Goal: Information Seeking & Learning: Learn about a topic

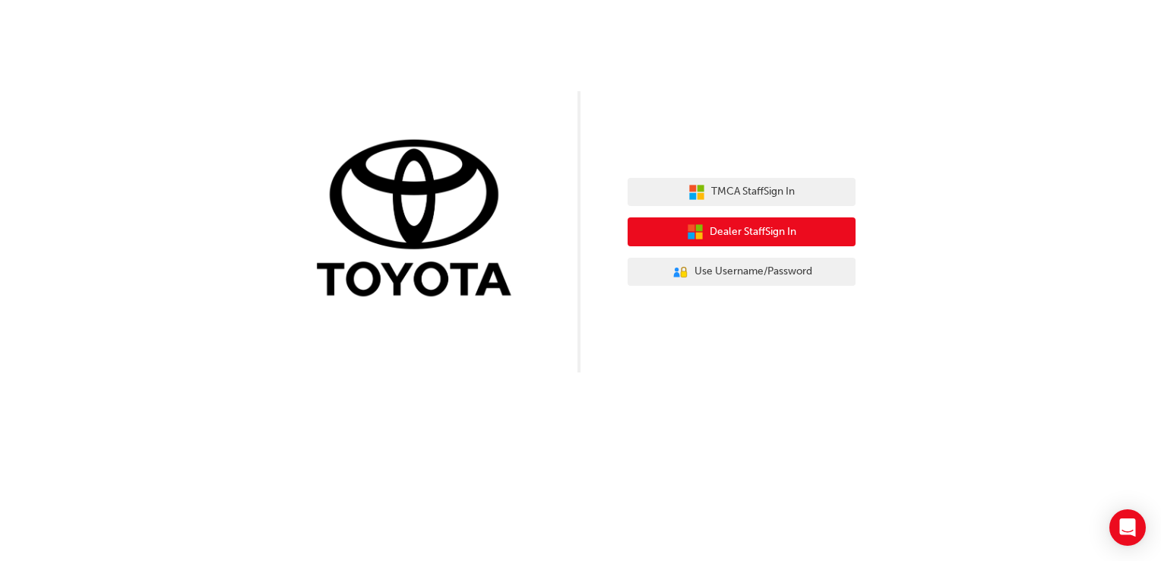
click at [721, 224] on span "Dealer Staff Sign In" at bounding box center [753, 231] width 87 height 17
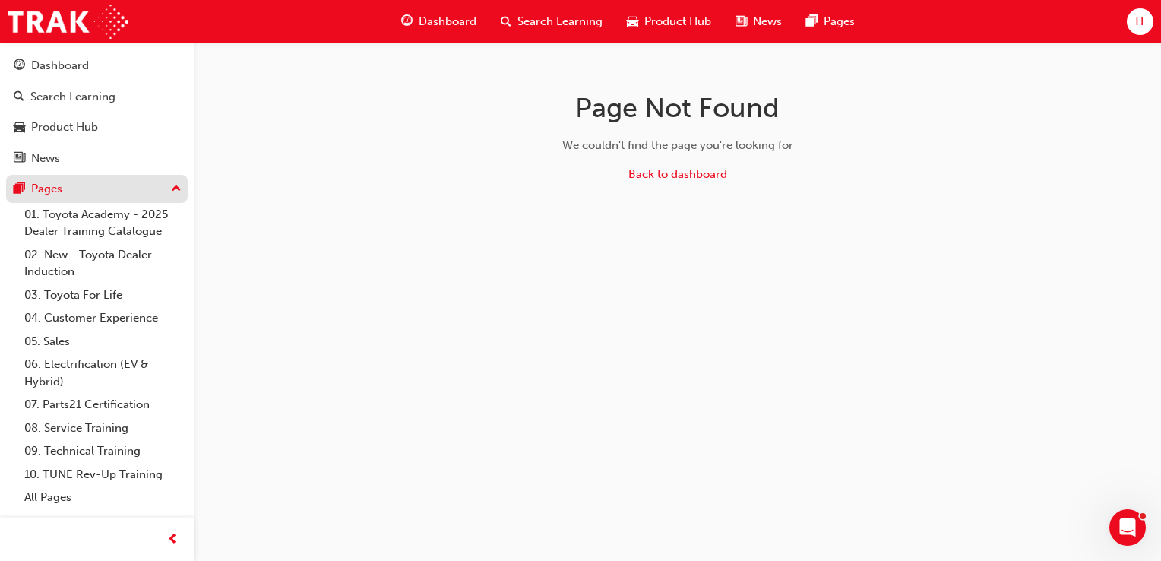
click at [137, 192] on div "Pages" at bounding box center [97, 188] width 166 height 19
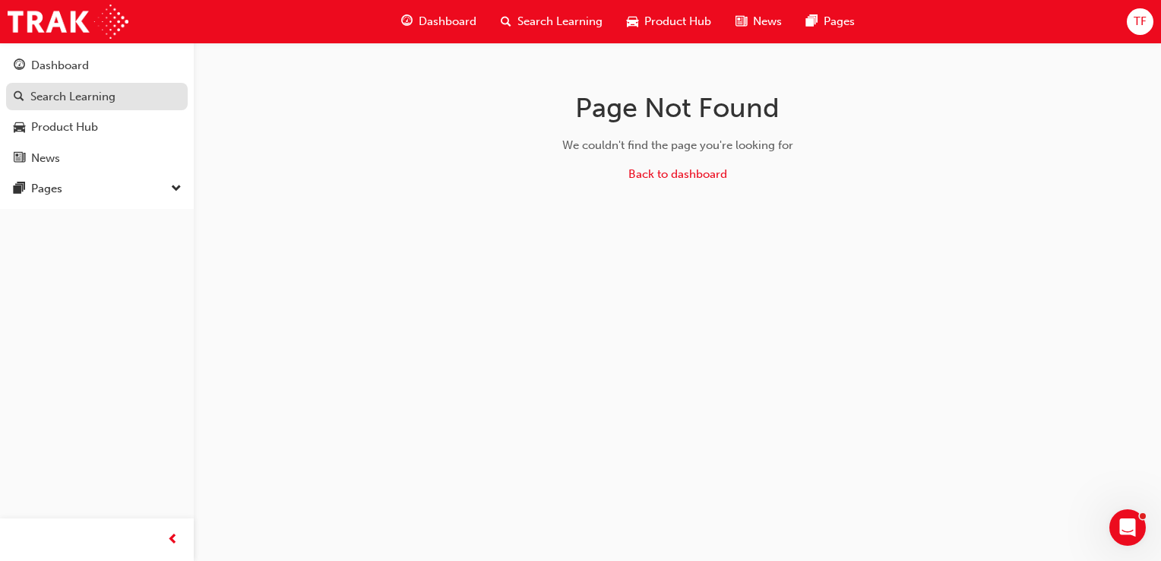
click at [86, 99] on div "Search Learning" at bounding box center [72, 96] width 85 height 17
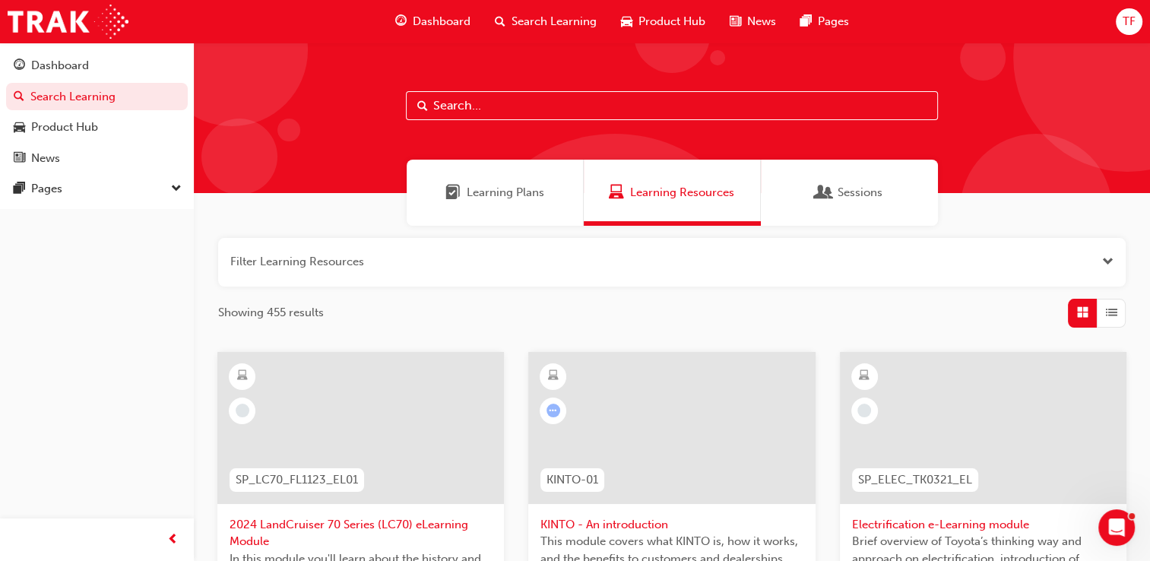
click at [486, 195] on span "Learning Plans" at bounding box center [506, 192] width 78 height 17
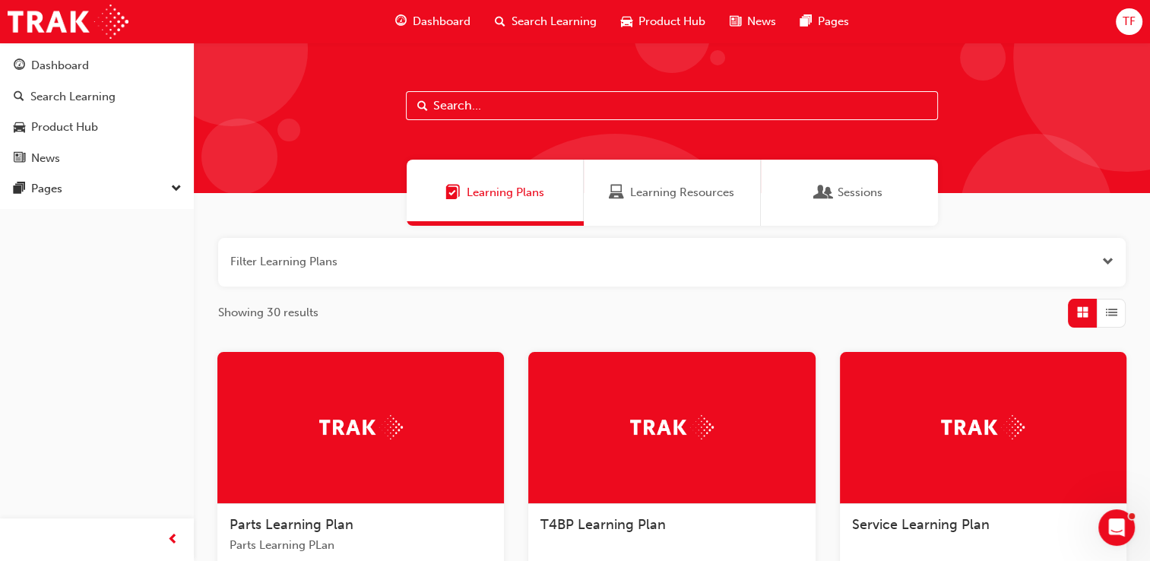
click at [633, 198] on span "Learning Resources" at bounding box center [682, 192] width 104 height 17
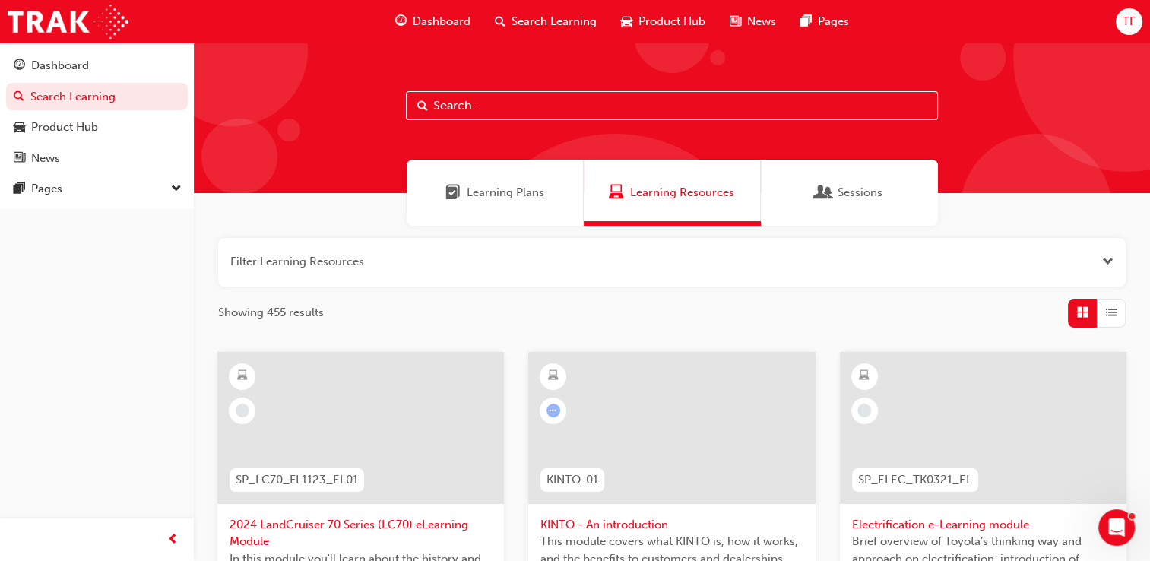
click at [455, 184] on span "Learning Plans" at bounding box center [452, 192] width 15 height 17
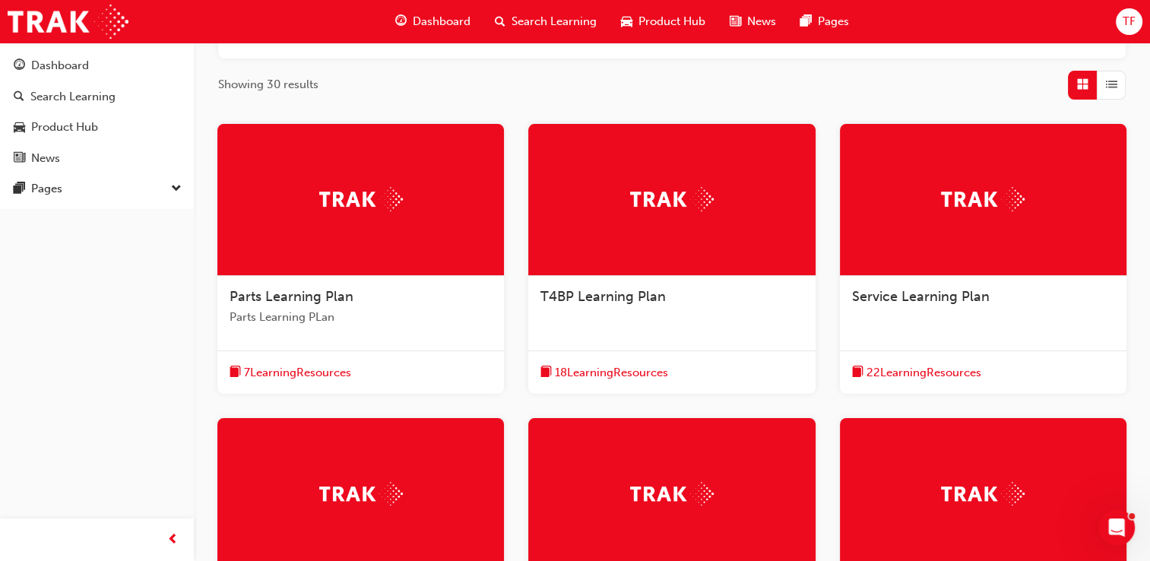
scroll to position [228, 0]
click at [881, 278] on div "Service Learning Plan" at bounding box center [983, 305] width 287 height 58
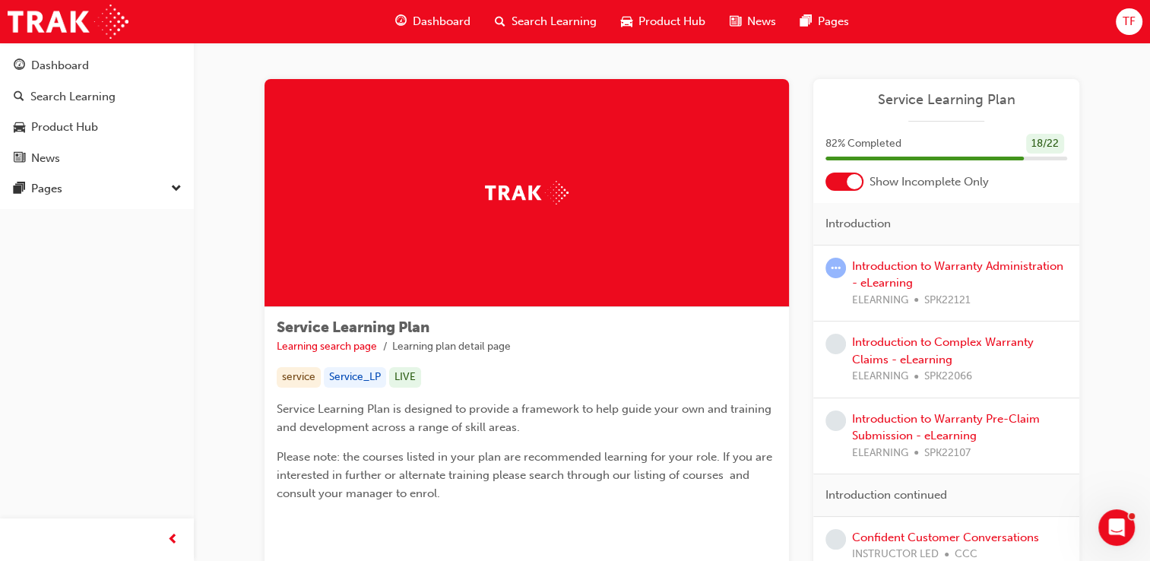
click at [530, 185] on img at bounding box center [527, 193] width 84 height 24
click at [860, 178] on div at bounding box center [854, 181] width 15 height 15
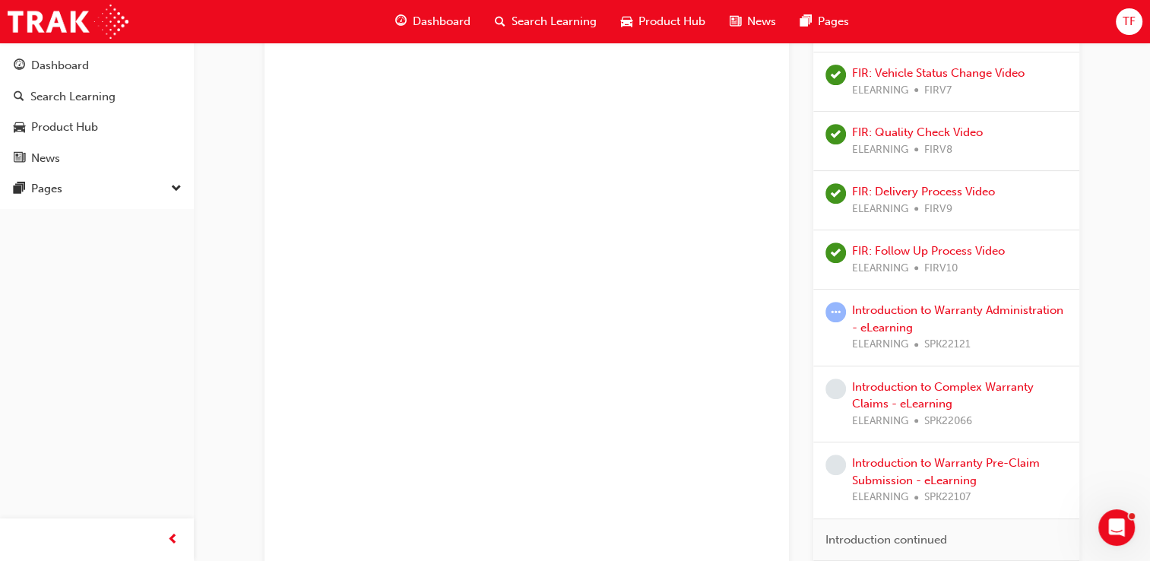
scroll to position [608, 0]
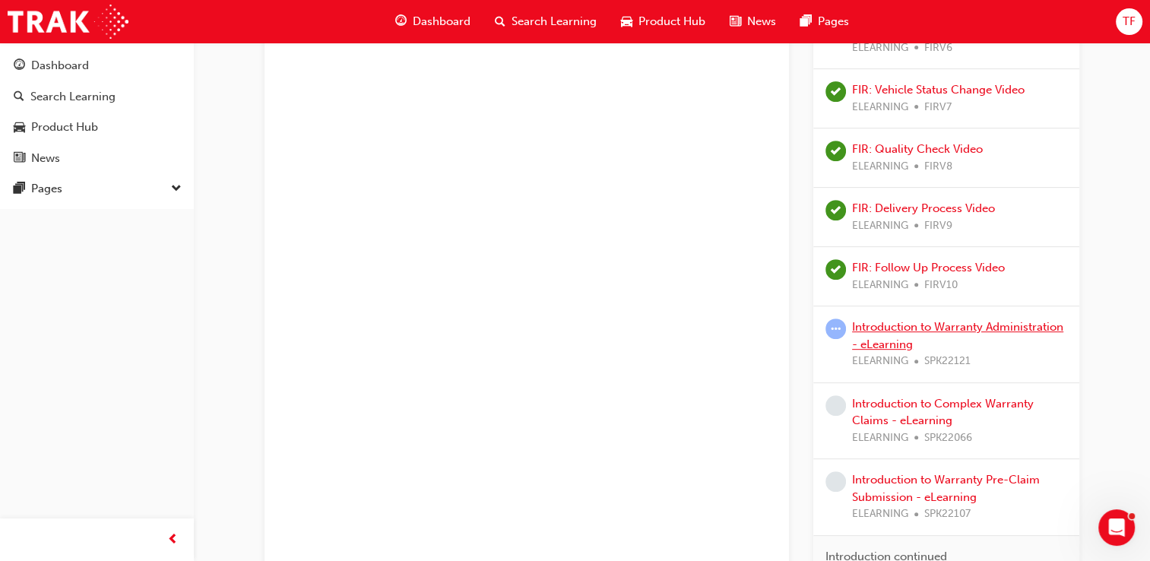
click at [877, 330] on link "Introduction to Warranty Administration - eLearning" at bounding box center [957, 335] width 211 height 31
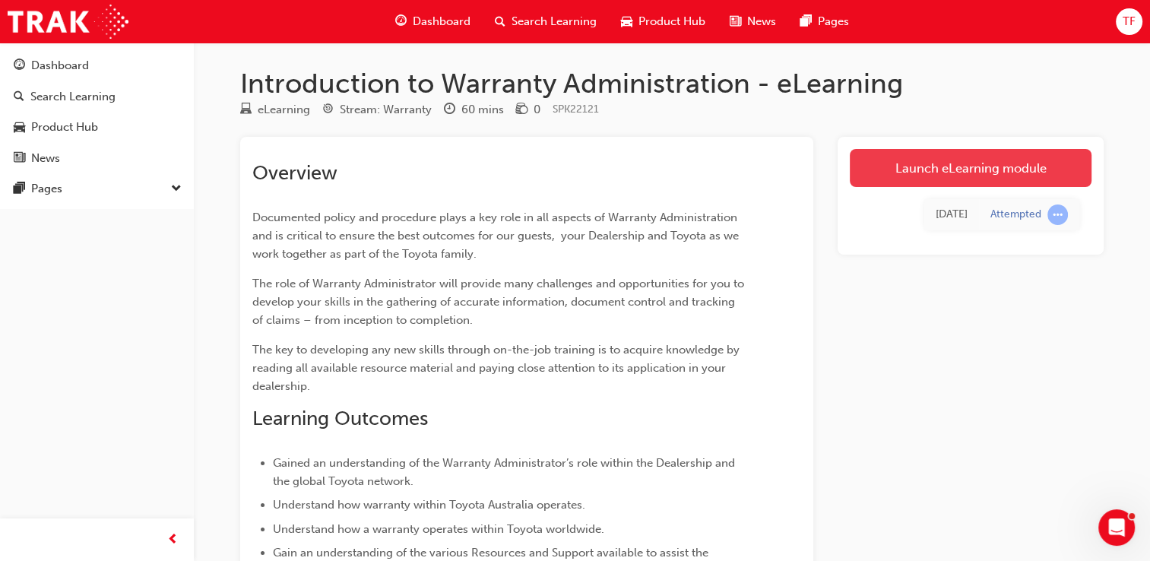
click at [1035, 156] on link "Launch eLearning module" at bounding box center [971, 168] width 242 height 38
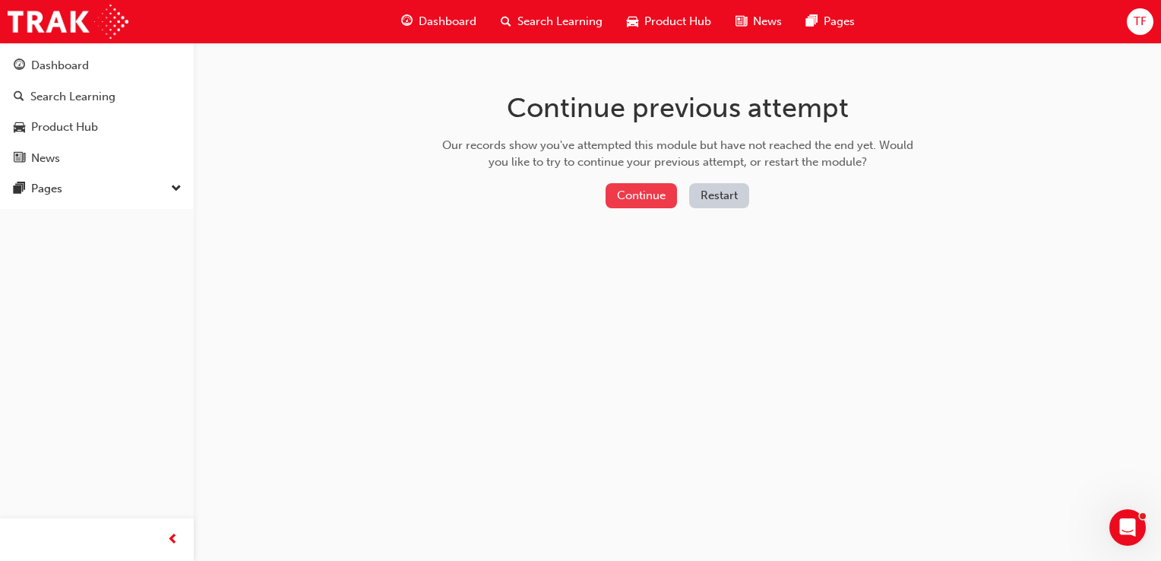
click at [648, 201] on button "Continue" at bounding box center [641, 195] width 71 height 25
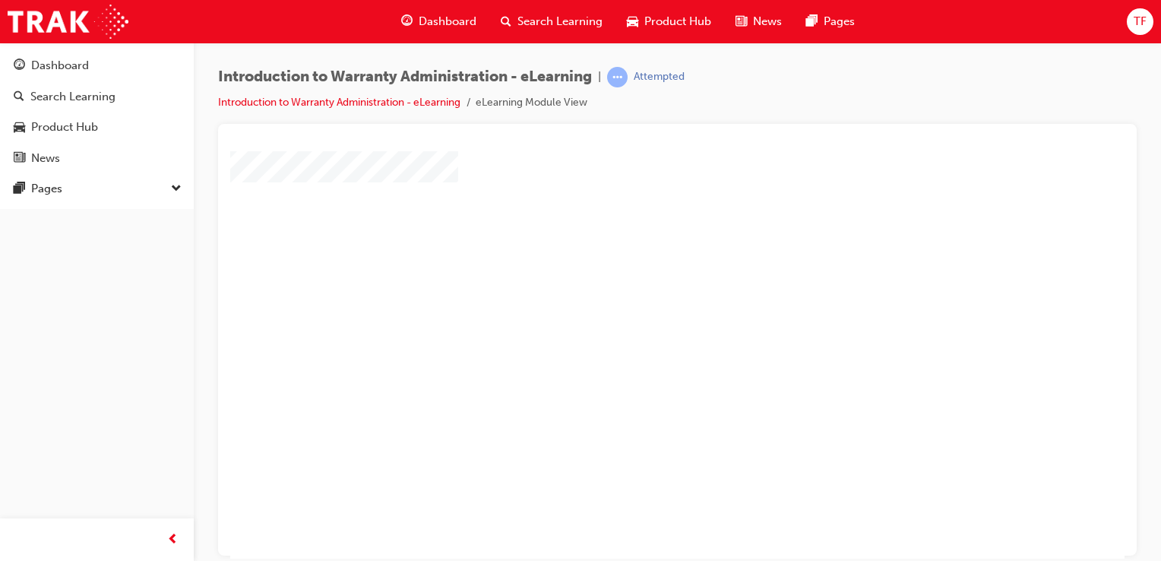
scroll to position [173, 0]
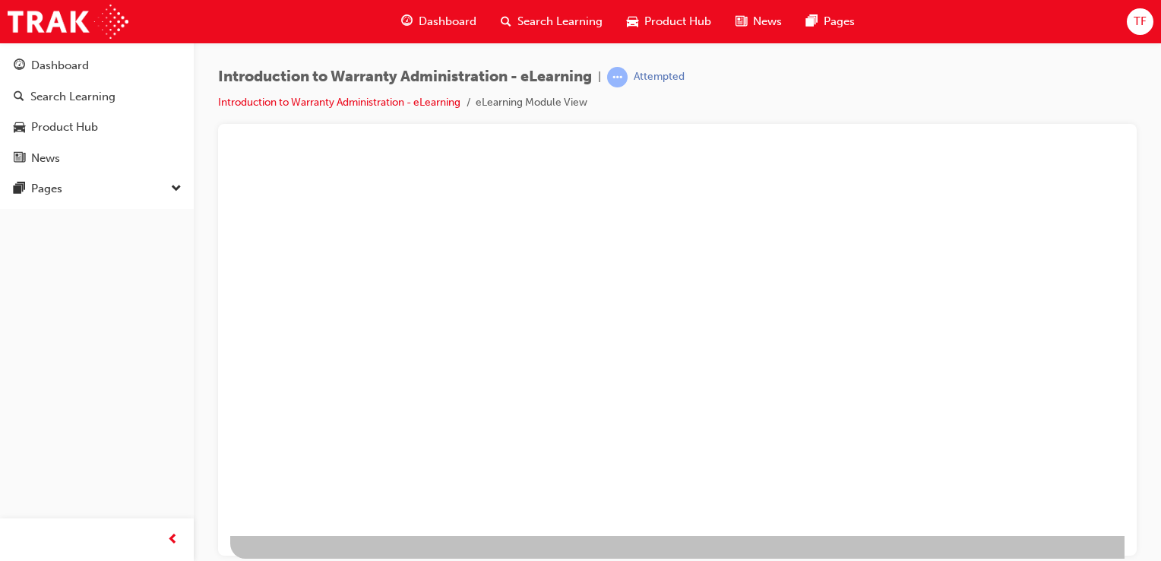
click at [683, 374] on div at bounding box center [747, 261] width 1034 height 547
click at [634, 148] on div "play" at bounding box center [634, 148] width 0 height 0
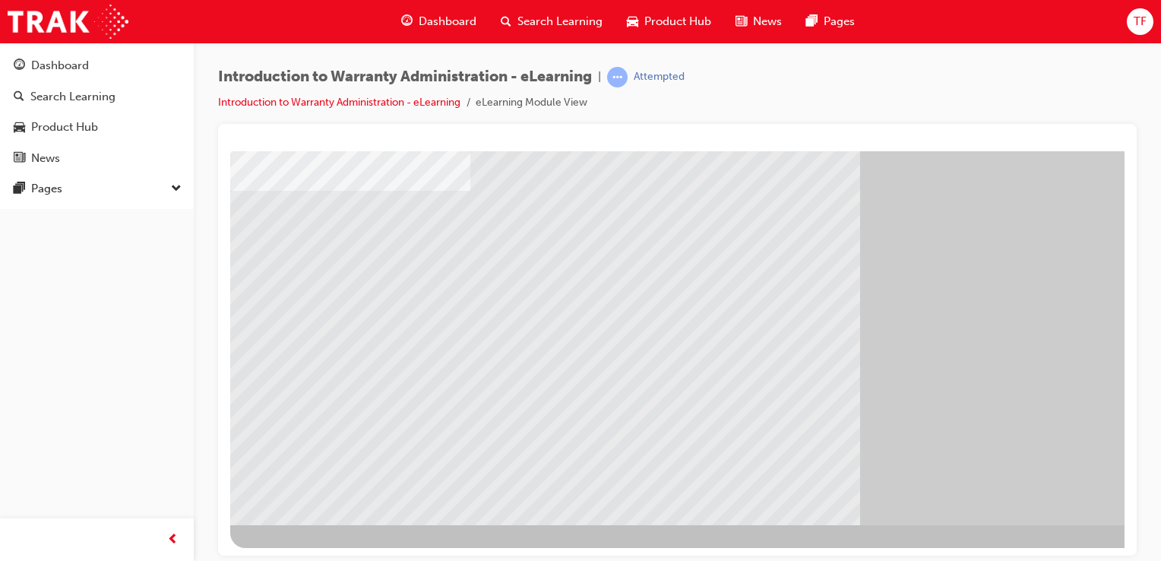
drag, startPoint x: 315, startPoint y: 298, endPoint x: 331, endPoint y: 299, distance: 16.7
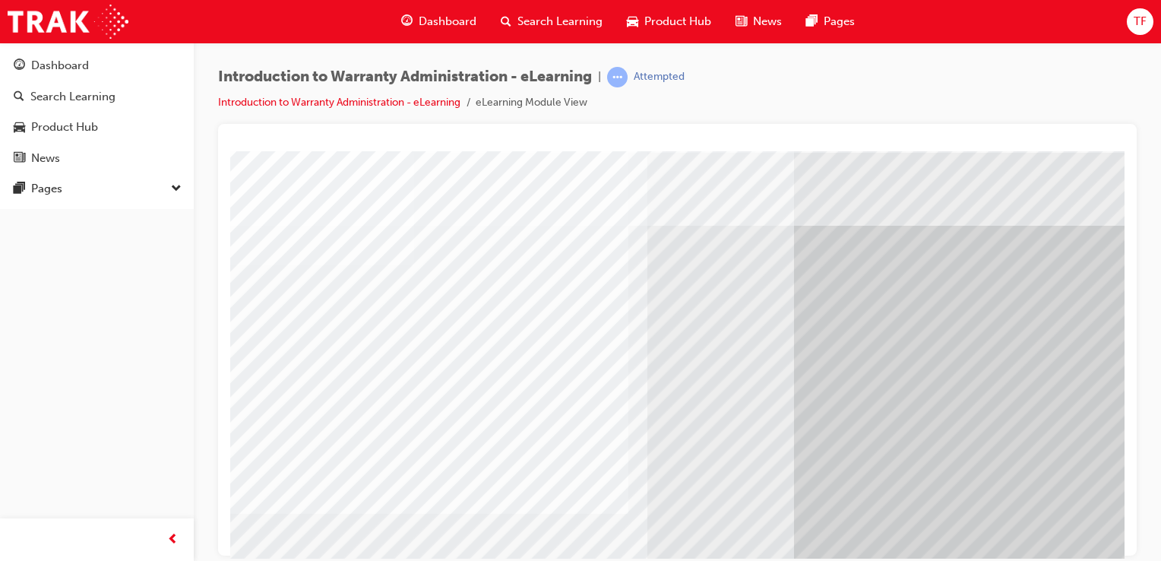
drag, startPoint x: 824, startPoint y: 553, endPoint x: 1371, endPoint y: 702, distance: 567.0
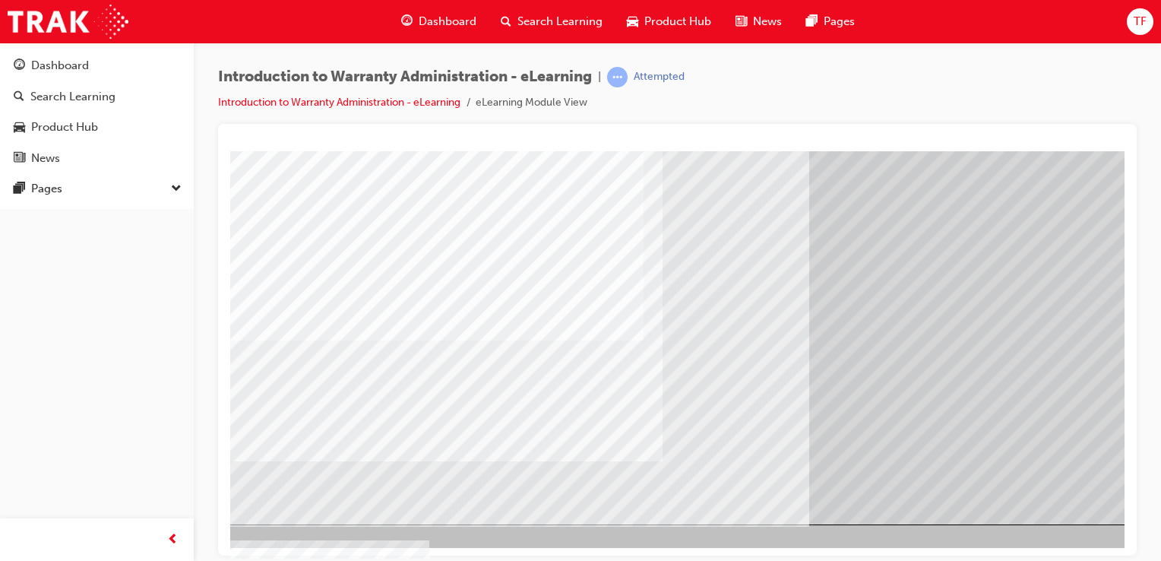
scroll to position [173, 0]
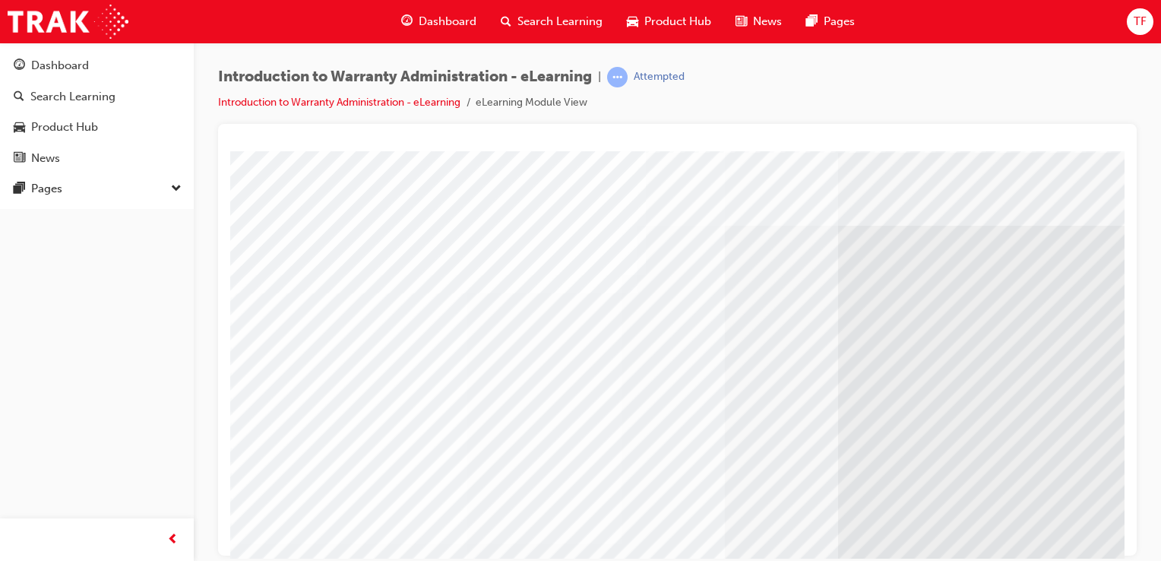
scroll to position [0, 0]
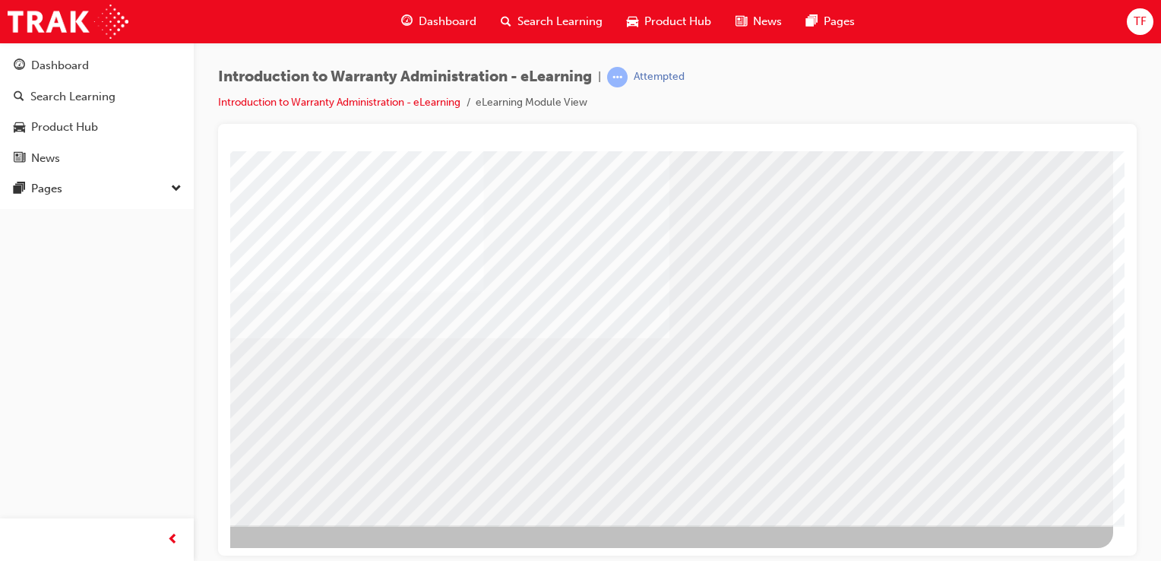
drag, startPoint x: 1125, startPoint y: 476, endPoint x: 1131, endPoint y: 340, distance: 136.2
click at [1137, 344] on div "Introduction to Warranty Administration - eLearning | Attempted Introduction to…" at bounding box center [678, 283] width 968 height 480
click at [167, 534] on div "button" at bounding box center [172, 539] width 30 height 30
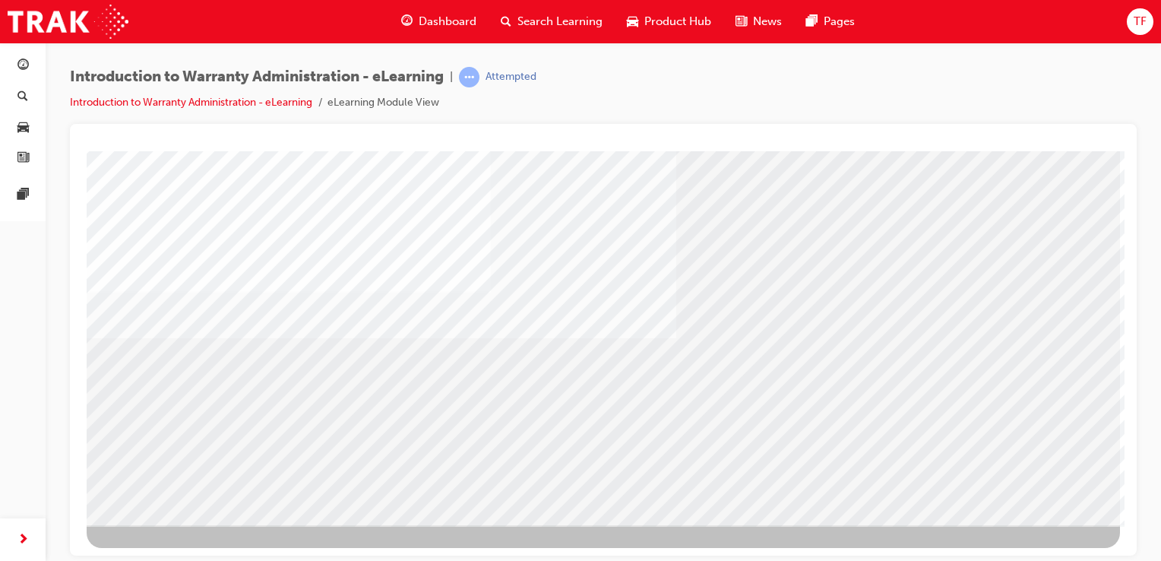
drag, startPoint x: 615, startPoint y: 451, endPoint x: 500, endPoint y: 347, distance: 155.0
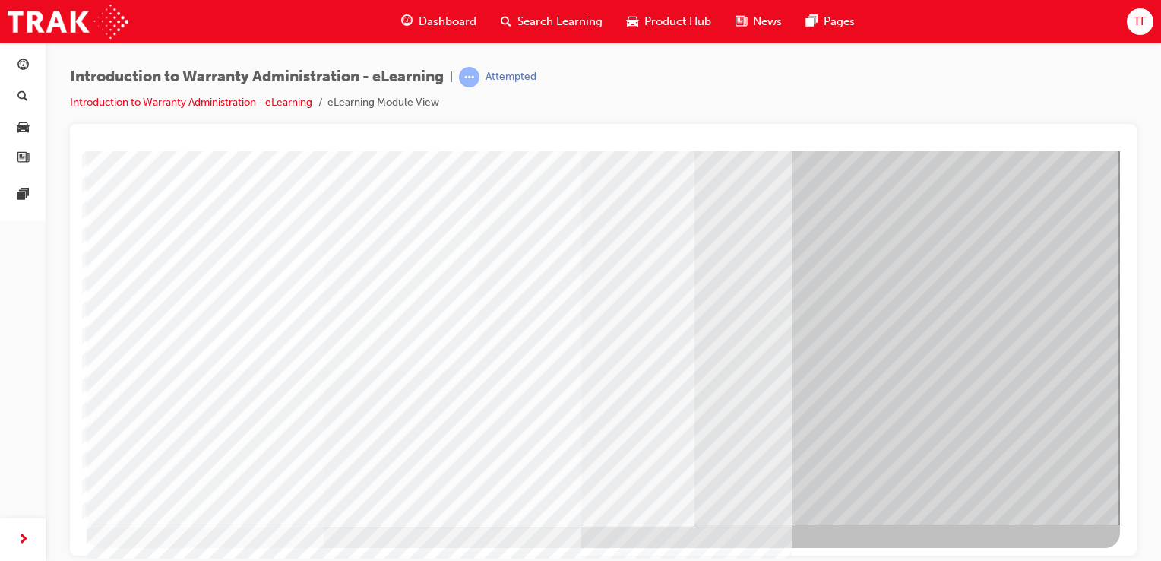
click at [976, 483] on div at bounding box center [604, 250] width 1034 height 547
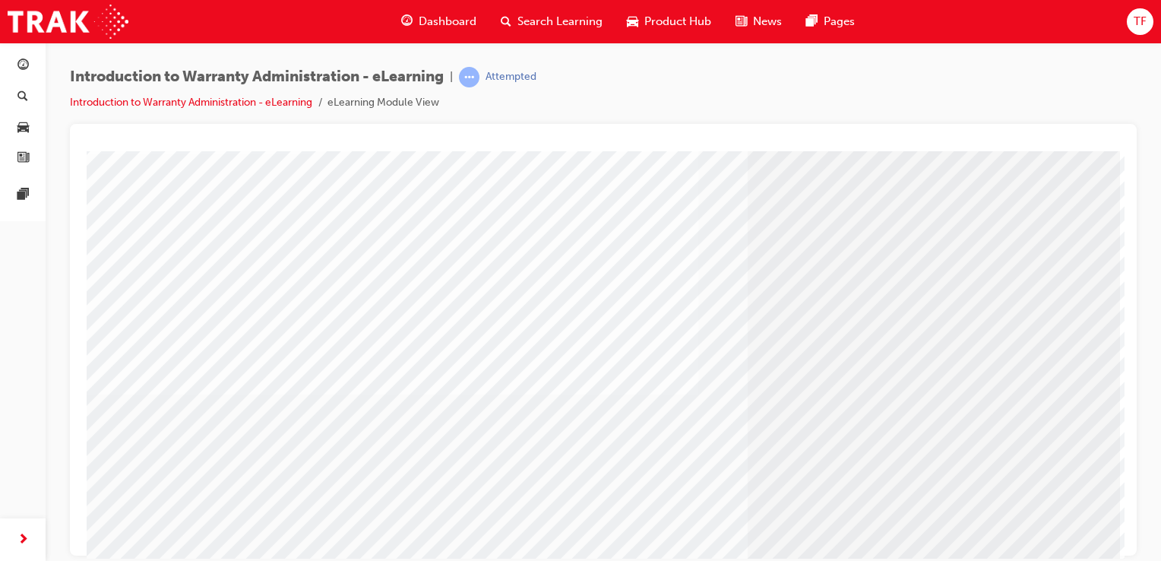
scroll to position [173, 0]
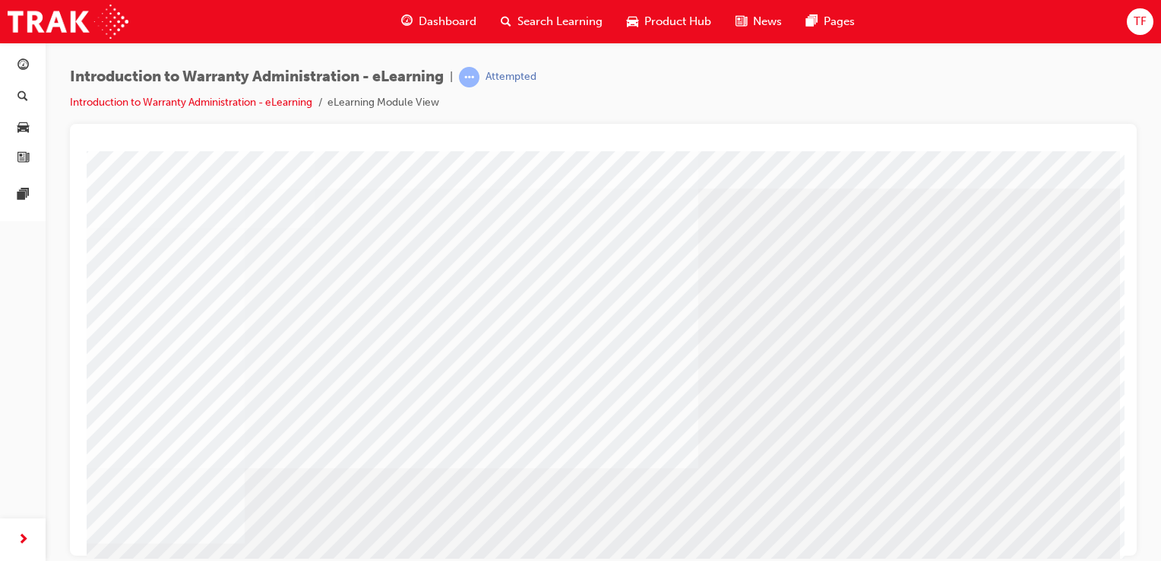
scroll to position [0, 0]
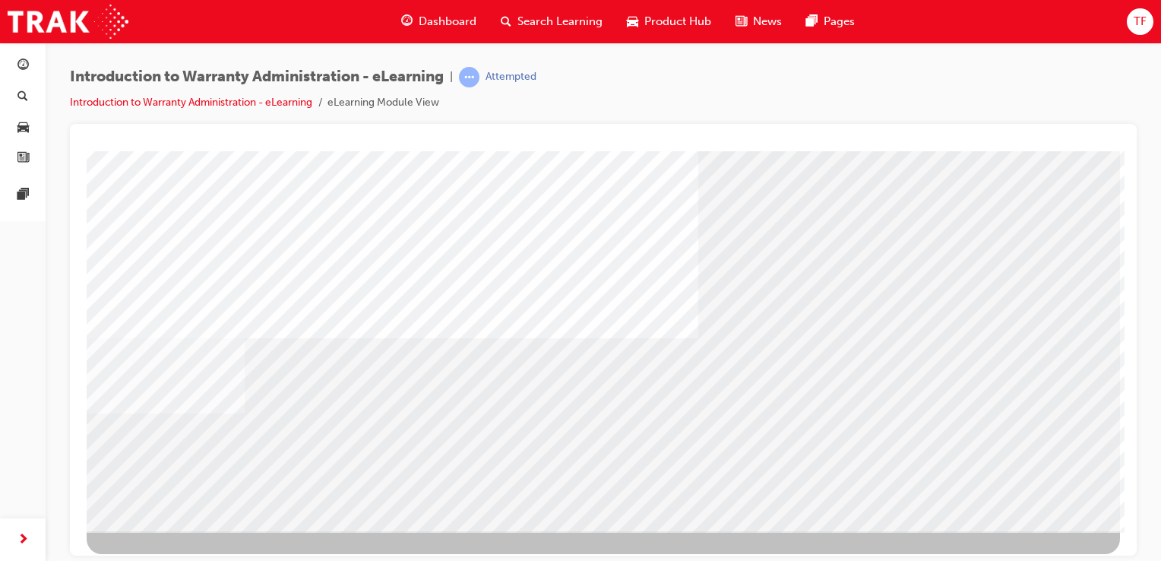
scroll to position [173, 0]
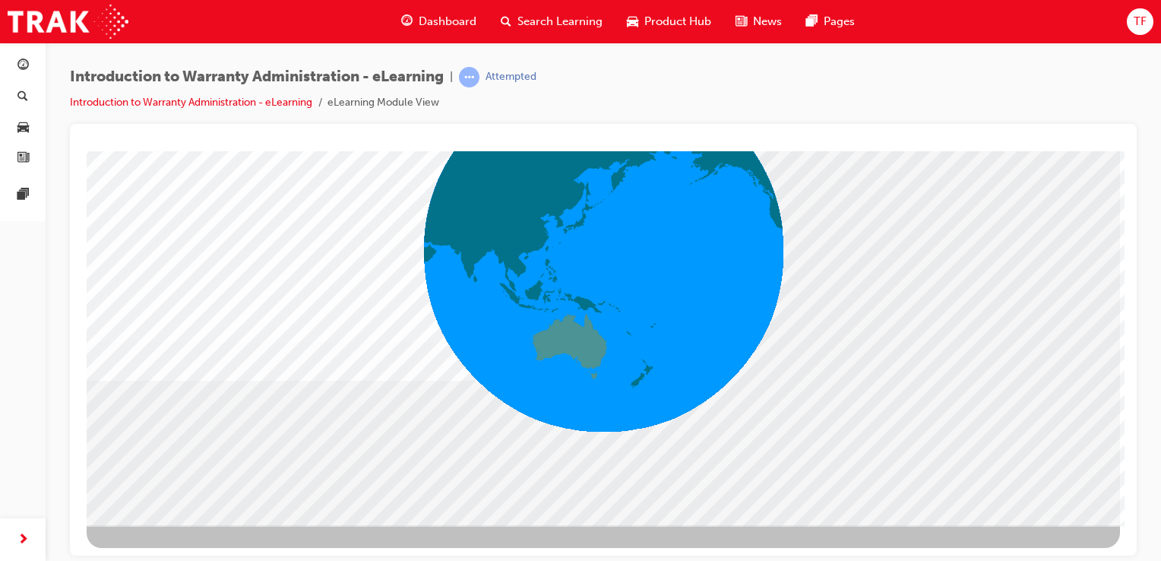
click at [996, 476] on div "colour" at bounding box center [604, 250] width 1034 height 547
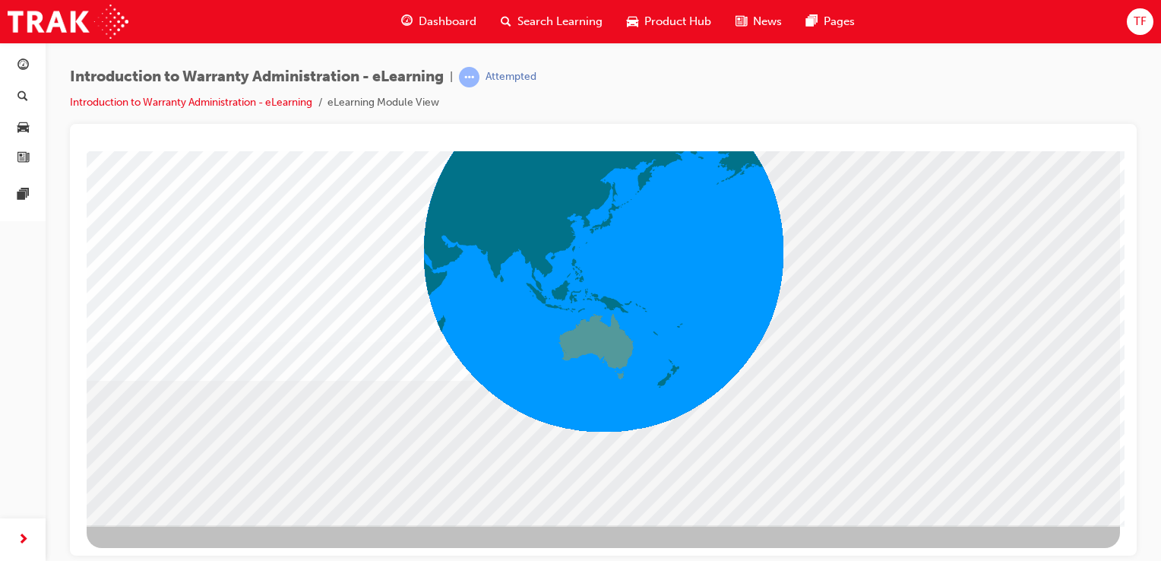
scroll to position [0, 0]
